Goal: Transaction & Acquisition: Purchase product/service

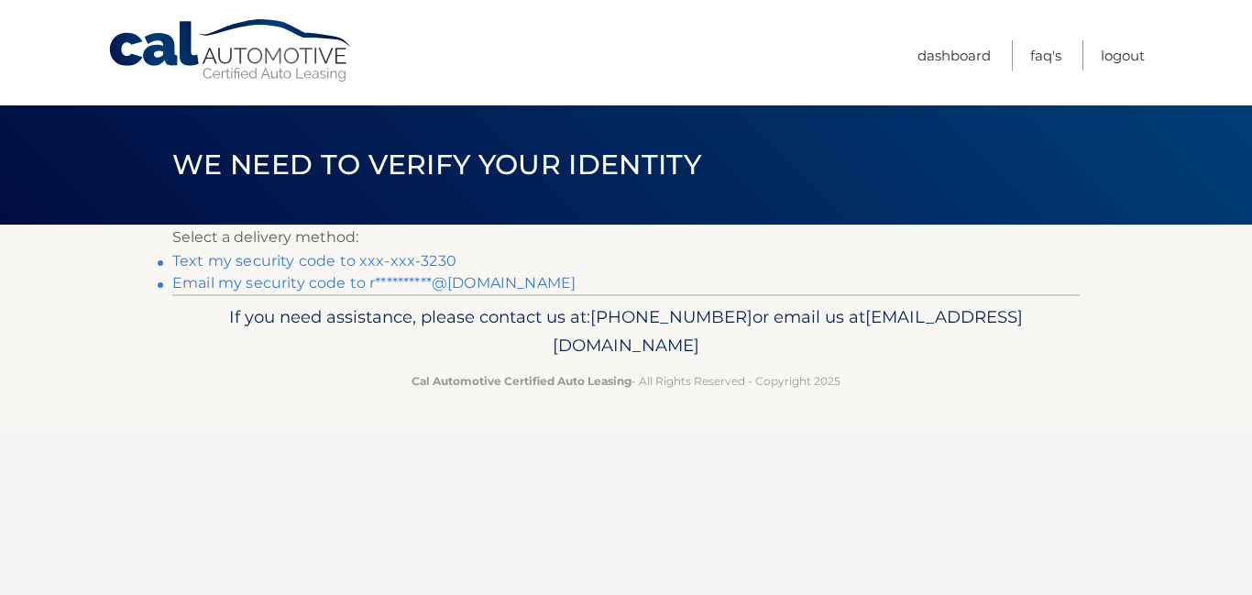
click at [415, 259] on link "Text my security code to xxx-xxx-3230" at bounding box center [314, 260] width 284 height 17
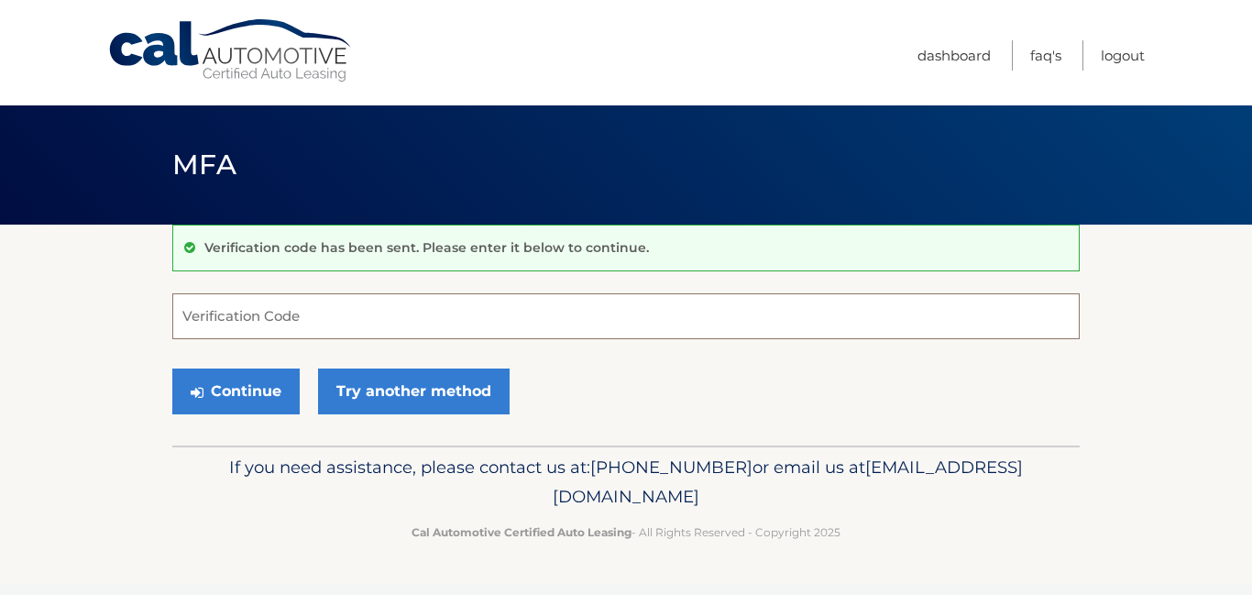
click at [380, 314] on input "Verification Code" at bounding box center [626, 316] width 908 height 46
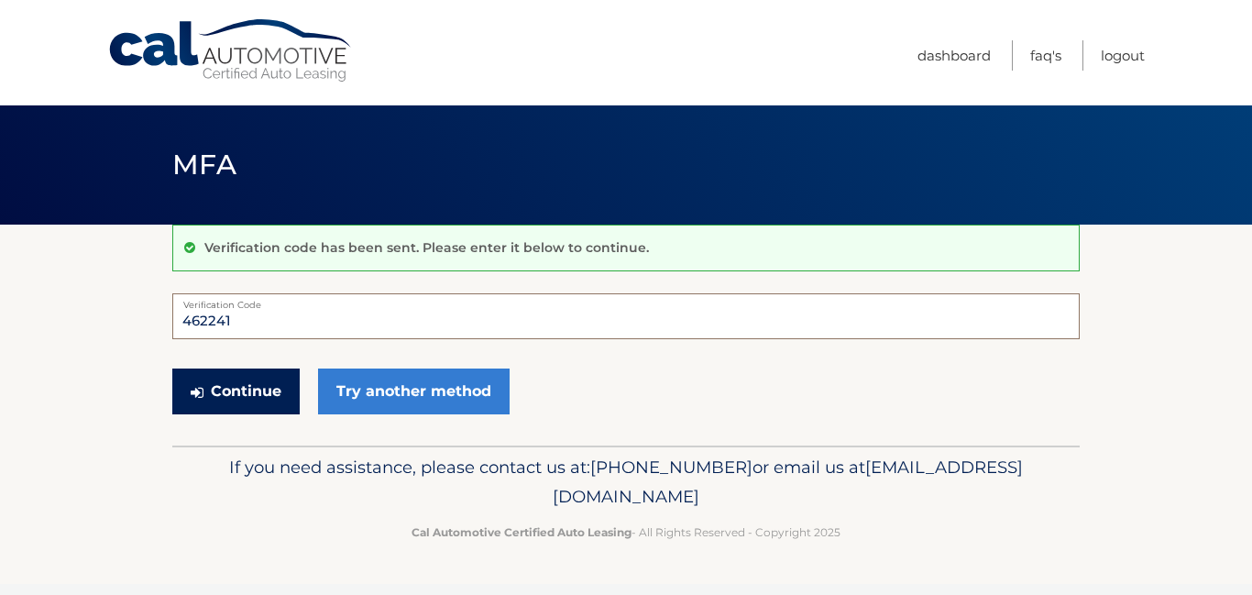
type input "462241"
click at [217, 395] on button "Continue" at bounding box center [235, 392] width 127 height 46
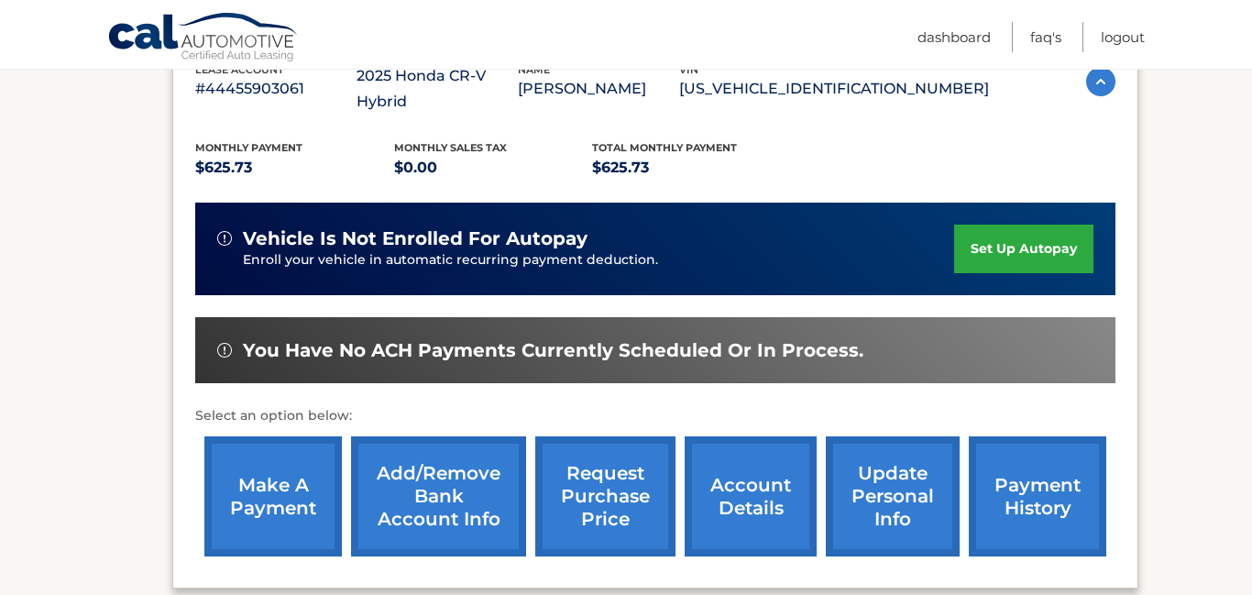
scroll to position [353, 0]
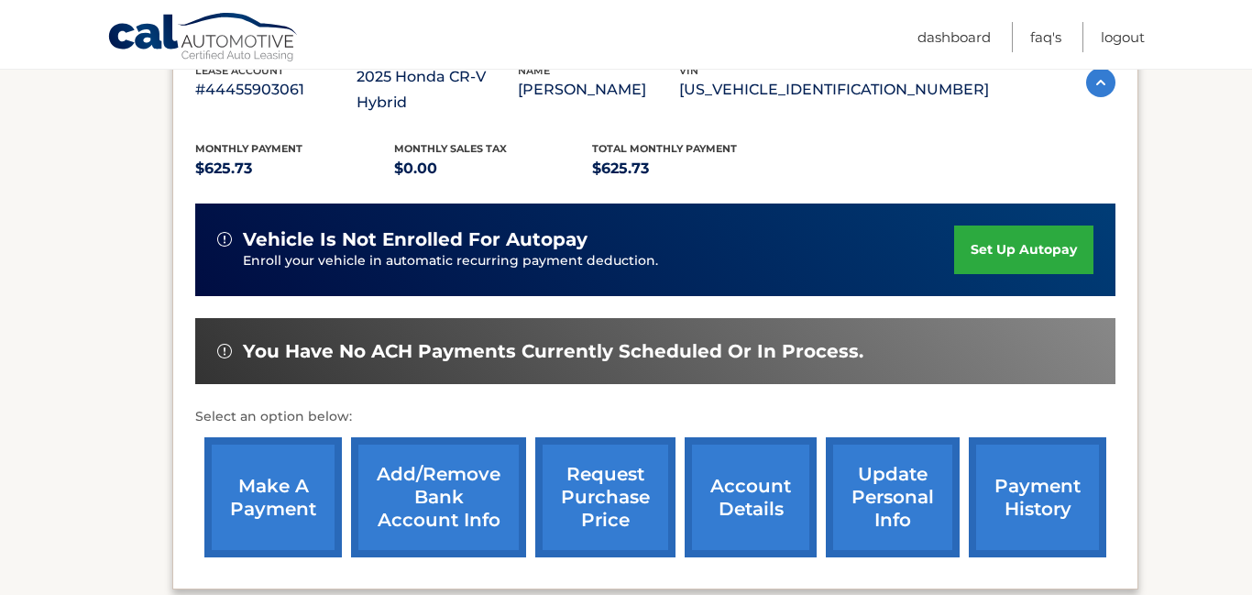
click at [265, 451] on link "make a payment" at bounding box center [273, 497] width 138 height 120
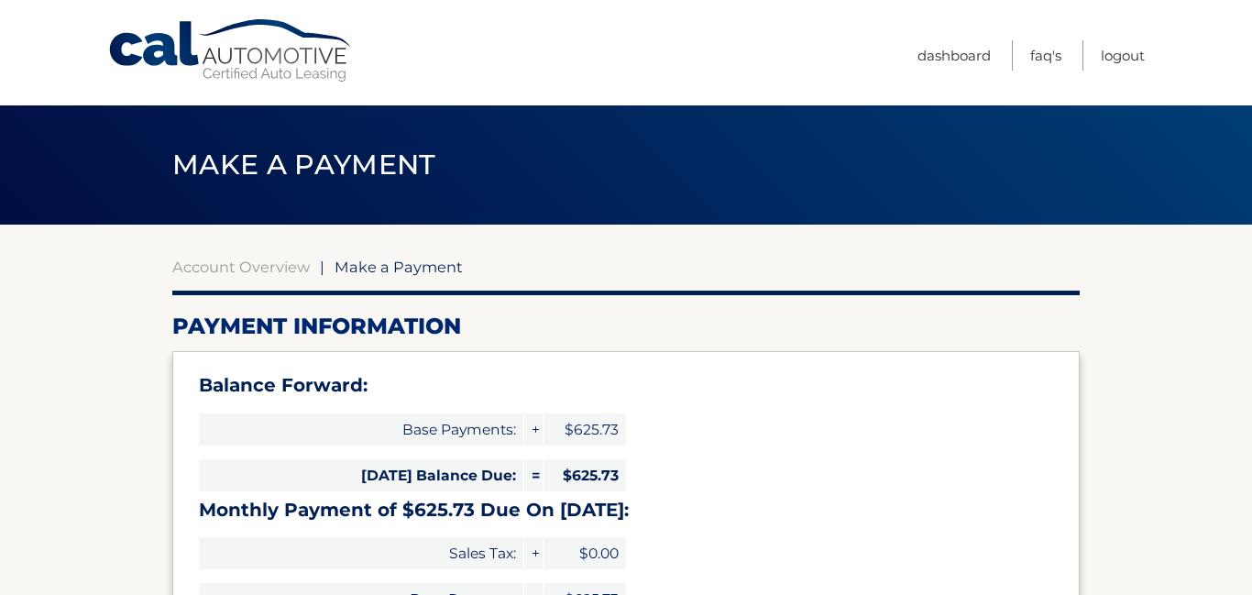
select select "ZTFiNDE1ZDAtYjA5Zi00Y2NkLWJkOWEtOTQ1MmRmZDhjYzk0"
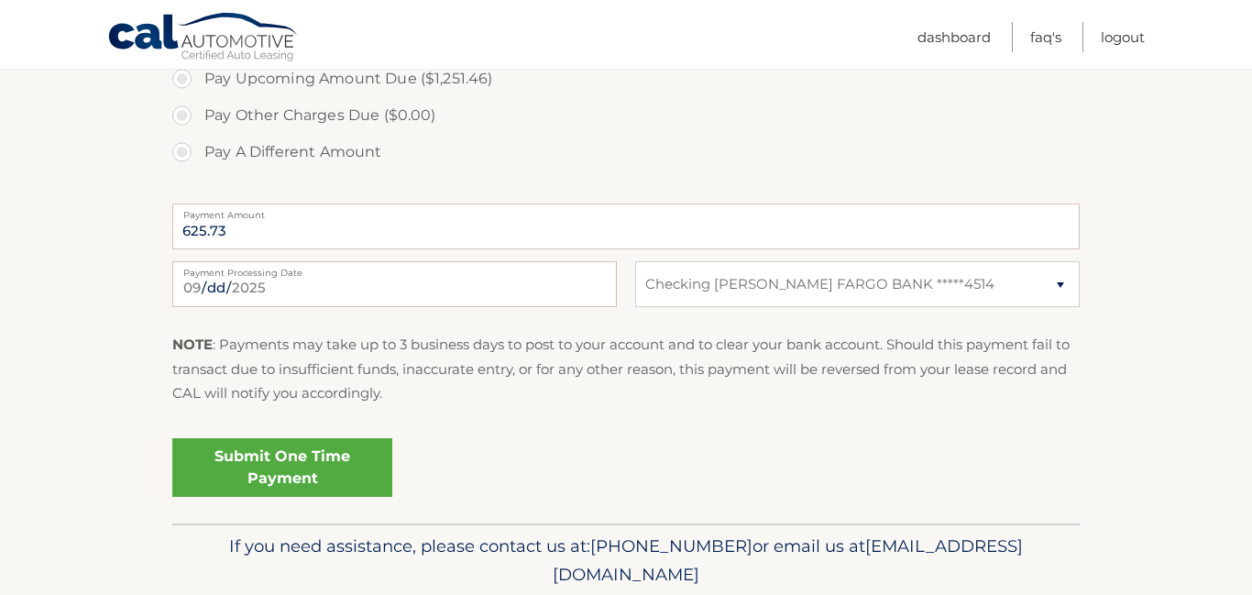
scroll to position [733, 0]
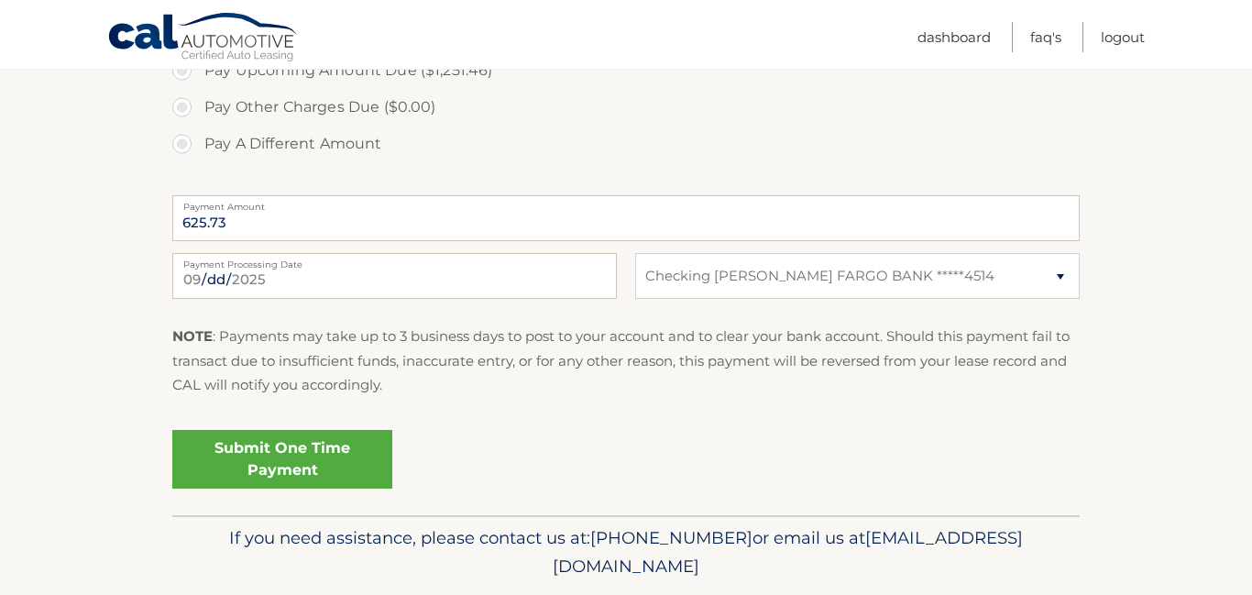
click at [297, 469] on link "Submit One Time Payment" at bounding box center [282, 459] width 220 height 59
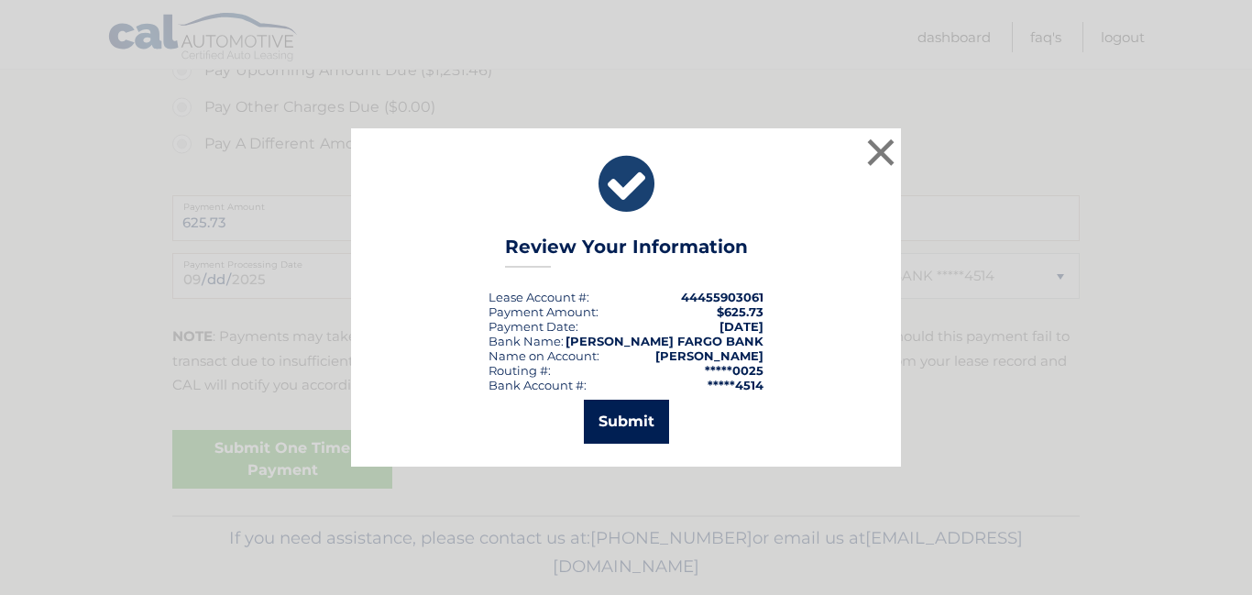
click at [656, 418] on button "Submit" at bounding box center [626, 422] width 85 height 44
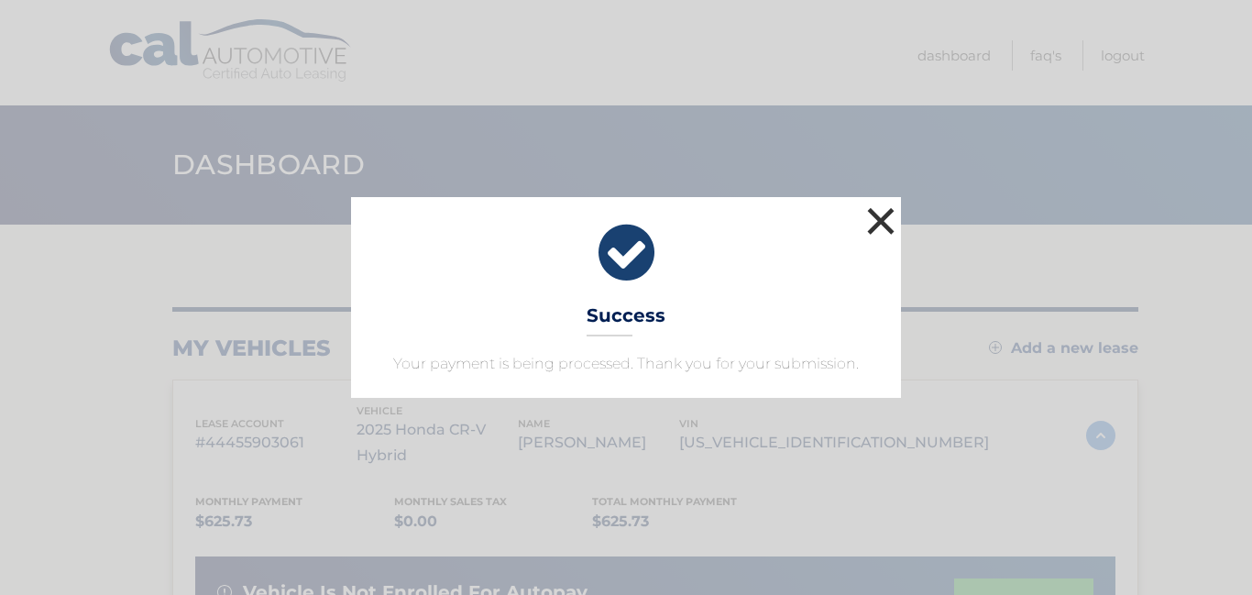
click at [882, 218] on button "×" at bounding box center [881, 221] width 37 height 37
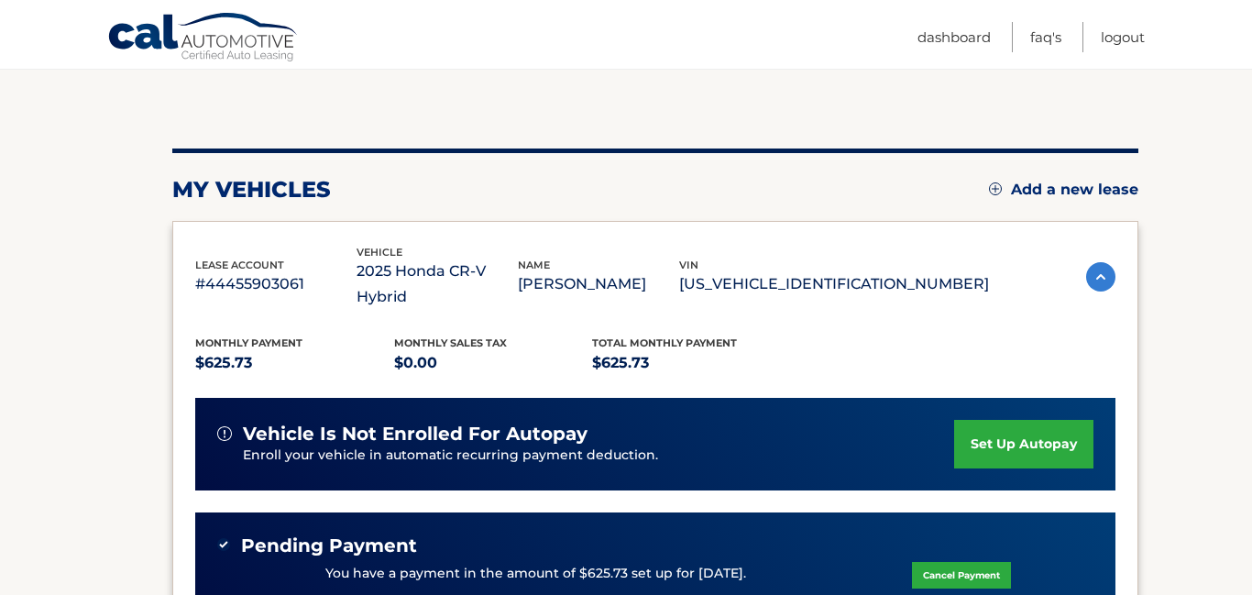
scroll to position [198, 0]
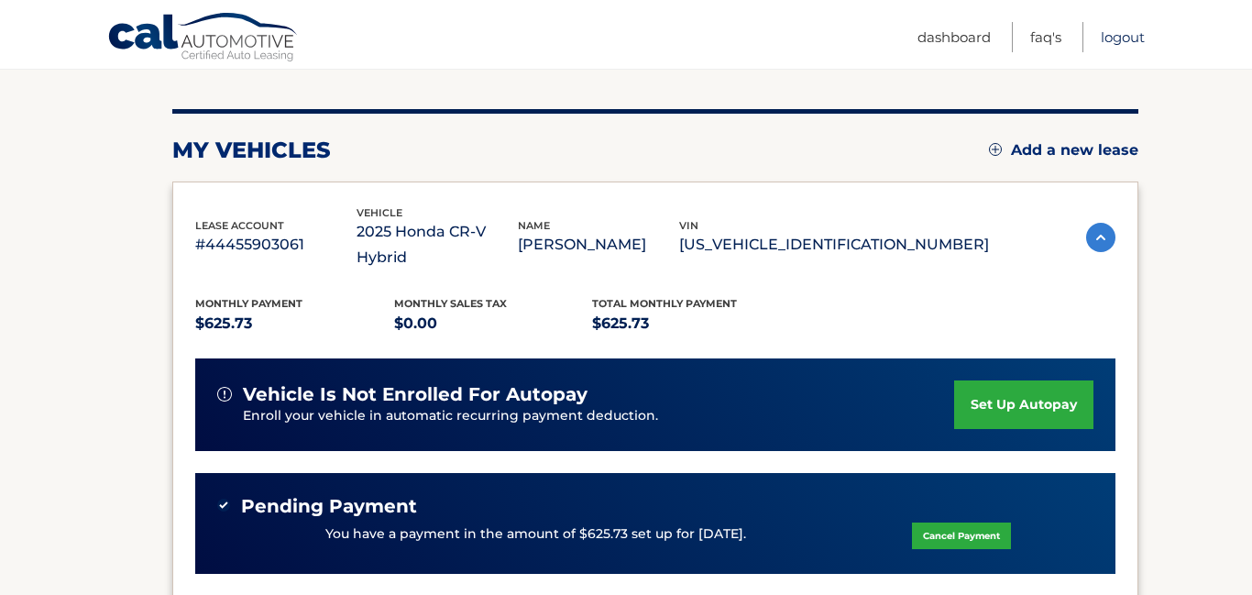
click at [1127, 41] on link "Logout" at bounding box center [1123, 37] width 44 height 30
